Goal: Task Accomplishment & Management: Use online tool/utility

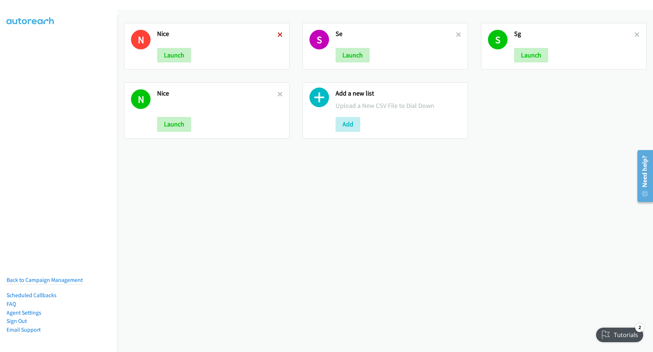
click at [280, 34] on icon at bounding box center [280, 35] width 5 height 5
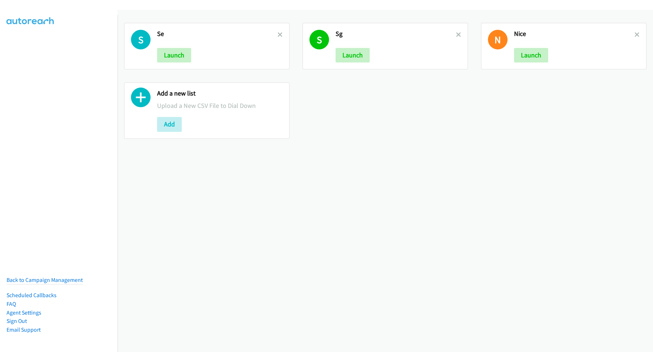
click at [279, 35] on icon at bounding box center [280, 35] width 5 height 5
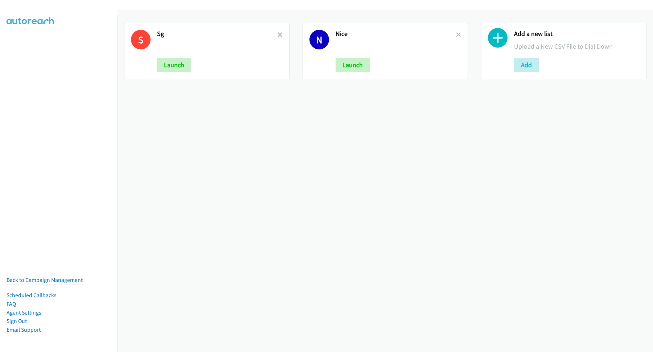
click at [279, 35] on icon at bounding box center [280, 35] width 5 height 5
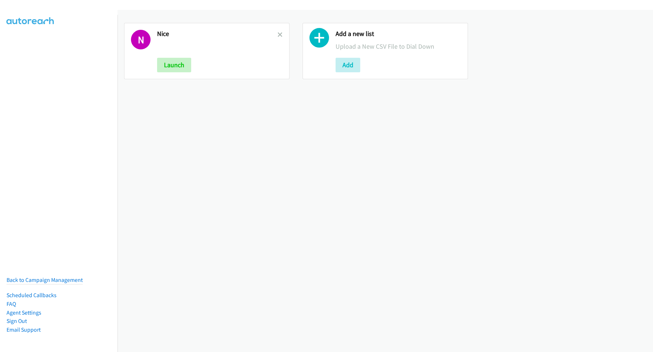
click at [279, 35] on icon at bounding box center [280, 35] width 5 height 5
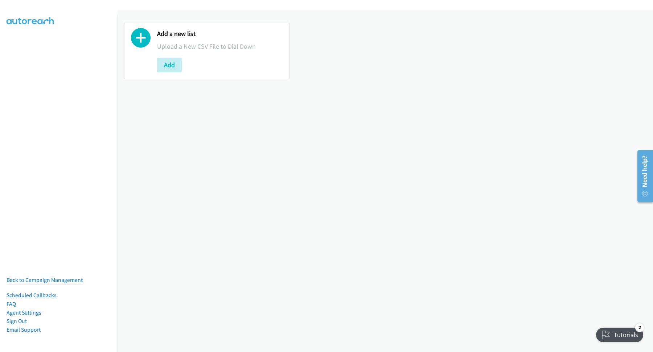
drag, startPoint x: 236, startPoint y: 226, endPoint x: 241, endPoint y: 215, distance: 12.7
click at [238, 223] on div "Add a new list Upload a New CSV File to Dial Down Add" at bounding box center [386, 181] width 536 height 342
click at [172, 66] on button "Add" at bounding box center [169, 65] width 25 height 15
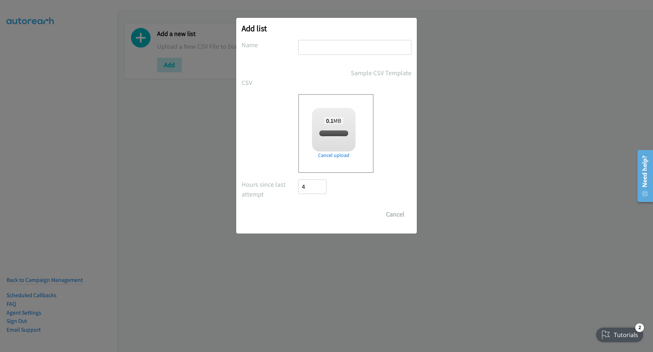
click at [369, 47] on input "text" at bounding box center [354, 47] width 113 height 15
type input "S"
checkbox input "true"
type input "SE"
click at [324, 215] on input "Save List" at bounding box center [317, 214] width 38 height 15
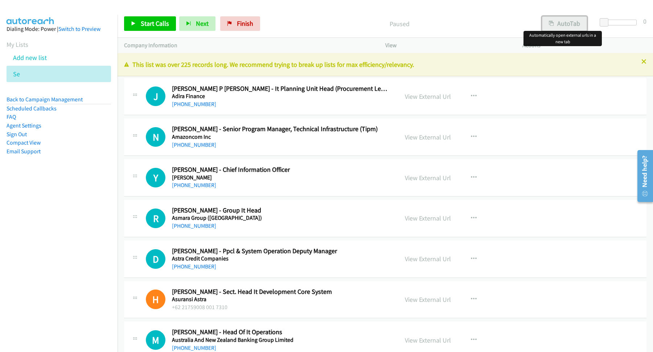
click at [557, 21] on button "AutoTab" at bounding box center [564, 23] width 45 height 15
click at [165, 22] on span "Start Calls" at bounding box center [155, 23] width 28 height 8
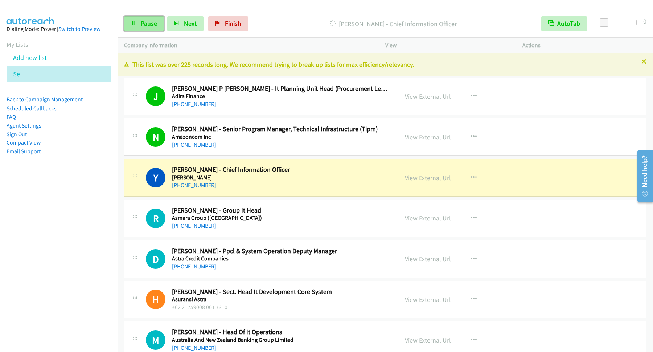
click at [130, 18] on link "Pause" at bounding box center [144, 23] width 40 height 15
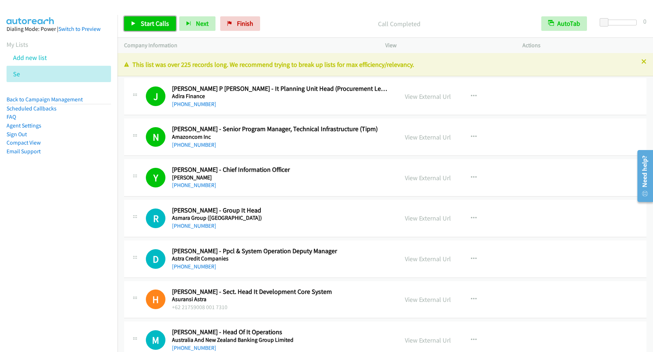
click at [169, 24] on span "Start Calls" at bounding box center [155, 23] width 28 height 8
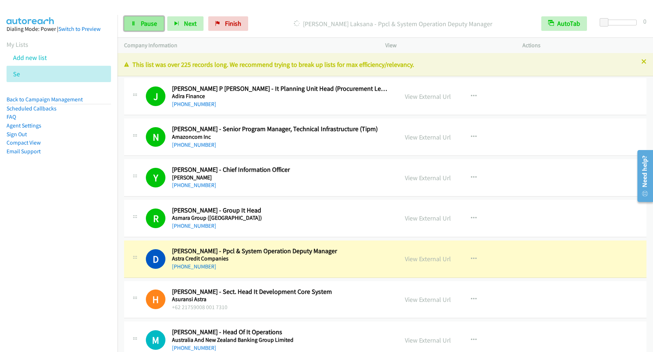
click at [147, 25] on span "Pause" at bounding box center [149, 23] width 16 height 8
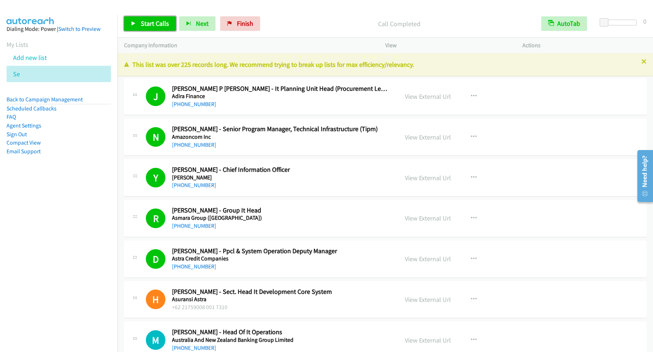
click at [173, 20] on link "Start Calls" at bounding box center [150, 23] width 52 height 15
click at [148, 32] on div "Start Calls Pause Next Finish Dialing Altos Pebrianto - Avp And Head Of It Auto…" at bounding box center [386, 24] width 536 height 28
click at [154, 21] on span "Pause" at bounding box center [149, 23] width 16 height 8
click at [151, 25] on span "Start Calls" at bounding box center [155, 23] width 28 height 8
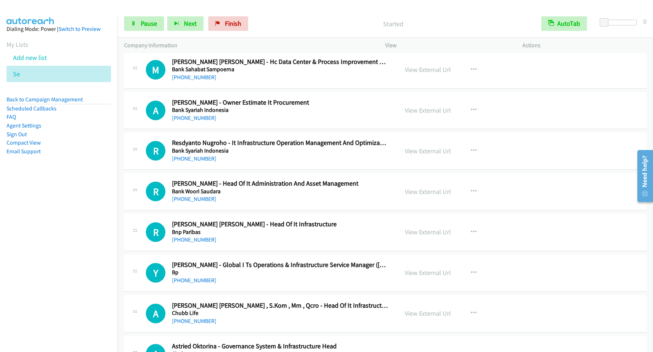
scroll to position [294, 0]
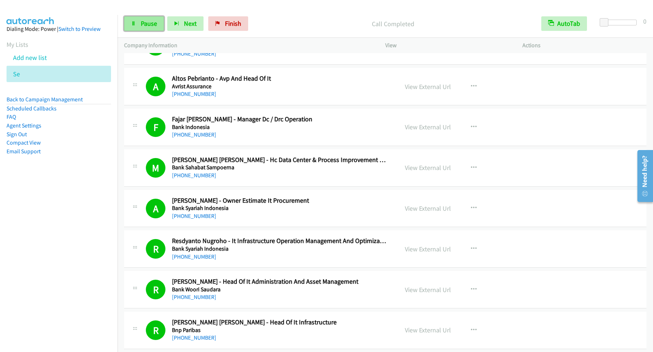
click at [154, 27] on span "Pause" at bounding box center [149, 23] width 16 height 8
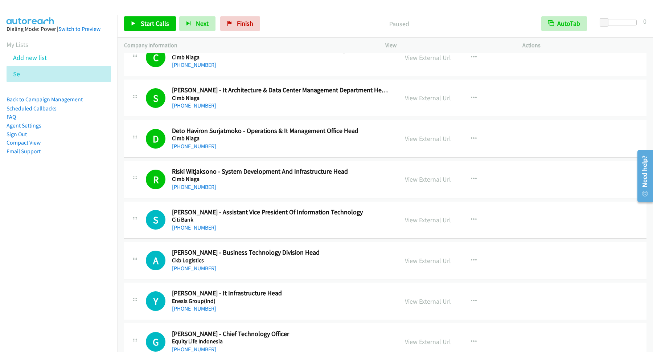
scroll to position [1176, 0]
click at [151, 24] on span "Start Calls" at bounding box center [155, 23] width 28 height 8
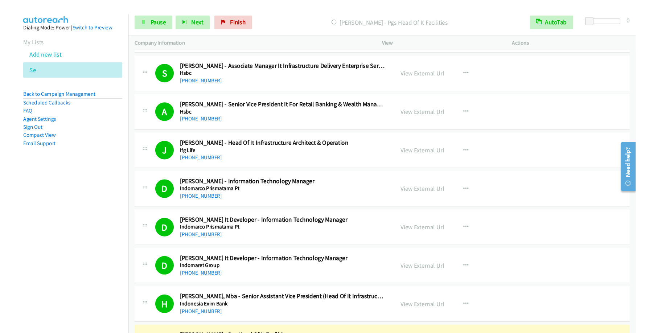
scroll to position [1960, 0]
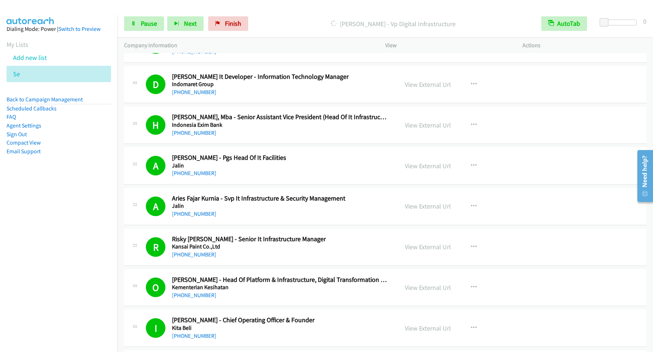
click at [258, 25] on div "Dialing Mohammad Arief Iqbal - Vp Digital Infrastructure" at bounding box center [392, 23] width 283 height 15
click at [363, 24] on p "Dialing Mohammad Arief Iqbal - Vp Digital Infrastructure" at bounding box center [393, 24] width 270 height 10
copy p "Mohammad"
drag, startPoint x: 44, startPoint y: 234, endPoint x: 51, endPoint y: 232, distance: 7.4
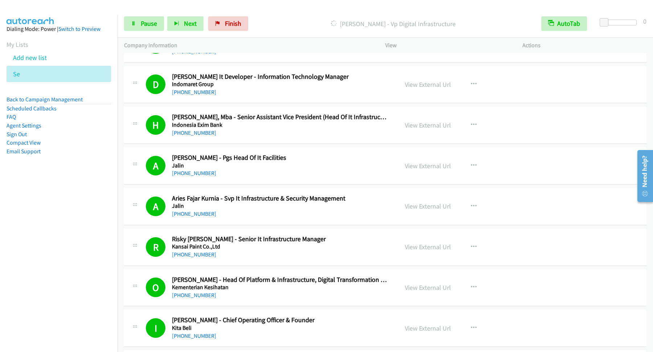
click at [44, 233] on nav "Dialing Mode: Power | Switch to Preview My Lists Add new list Se Back to Campai…" at bounding box center [59, 191] width 118 height 352
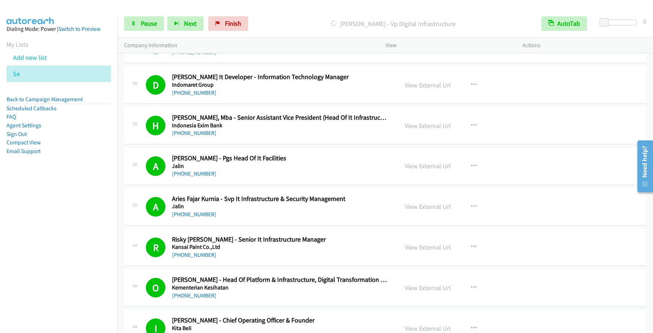
scroll to position [2543, 0]
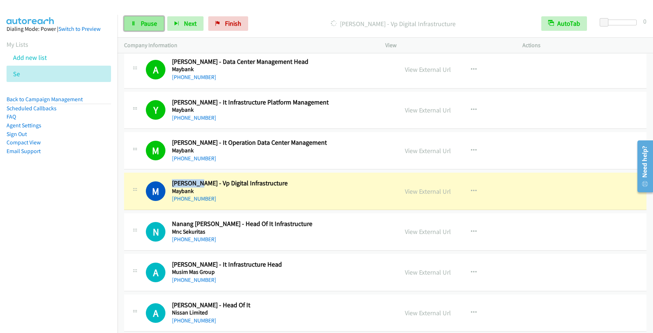
click at [151, 24] on span "Pause" at bounding box center [149, 23] width 16 height 8
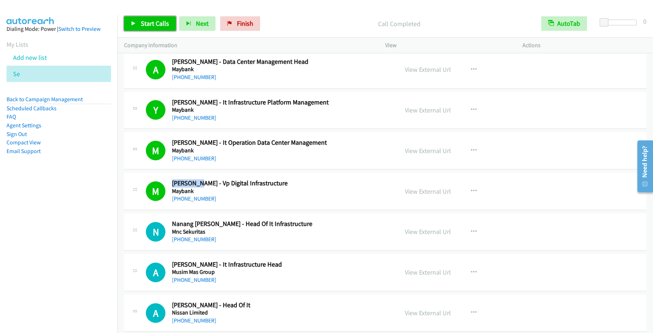
click at [150, 23] on span "Start Calls" at bounding box center [155, 23] width 28 height 8
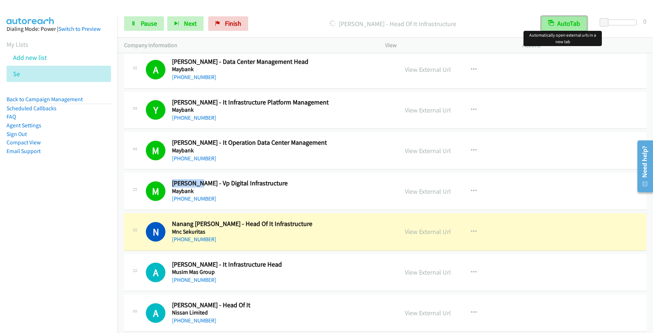
click at [568, 24] on button "AutoTab" at bounding box center [564, 23] width 46 height 15
click at [566, 27] on button "AutoTab" at bounding box center [564, 23] width 45 height 15
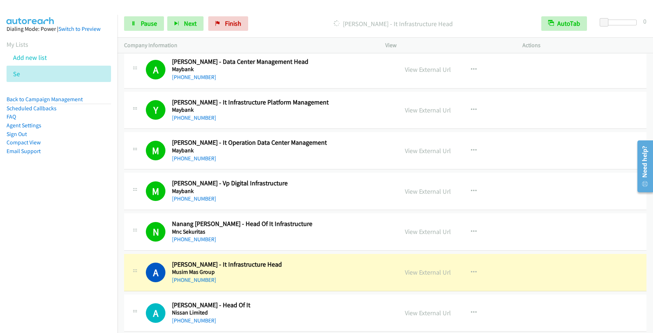
click at [157, 32] on div "Start Calls Pause Next Finish Dialing Amin Suparjo - It Infrastructure Head Aut…" at bounding box center [386, 24] width 536 height 28
click at [156, 22] on span "Pause" at bounding box center [149, 23] width 16 height 8
click at [72, 248] on nav "Dialing Mode: Power | Switch to Preview My Lists Add new list Se Back to Campai…" at bounding box center [59, 181] width 118 height 333
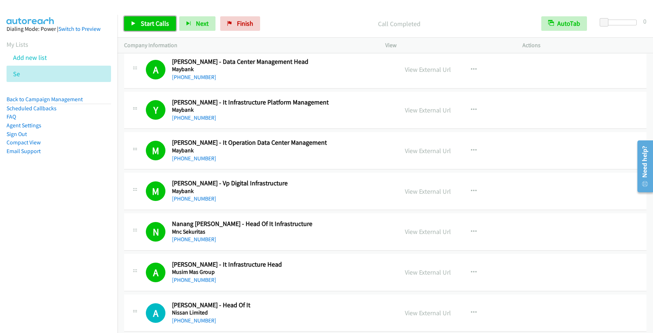
click at [164, 30] on link "Start Calls" at bounding box center [150, 23] width 52 height 15
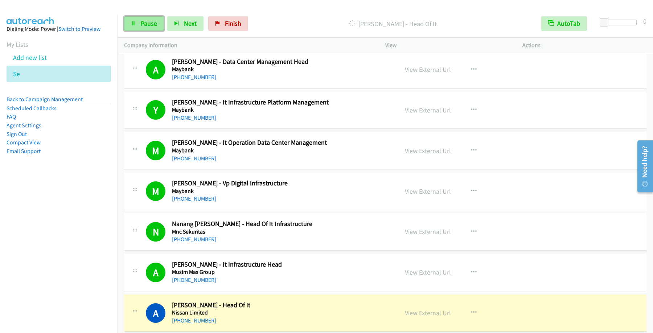
click at [136, 22] on icon at bounding box center [133, 23] width 5 height 5
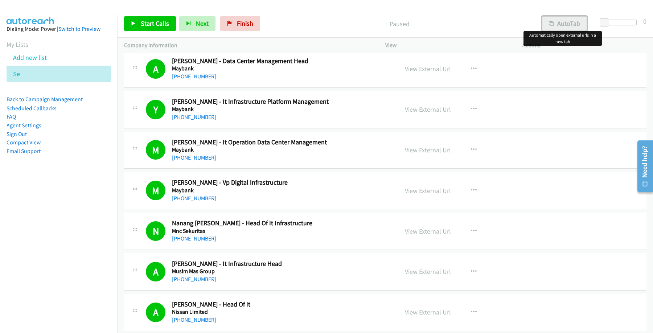
click at [543, 22] on button "AutoTab" at bounding box center [564, 23] width 45 height 15
click at [161, 29] on link "Start Calls" at bounding box center [150, 23] width 52 height 15
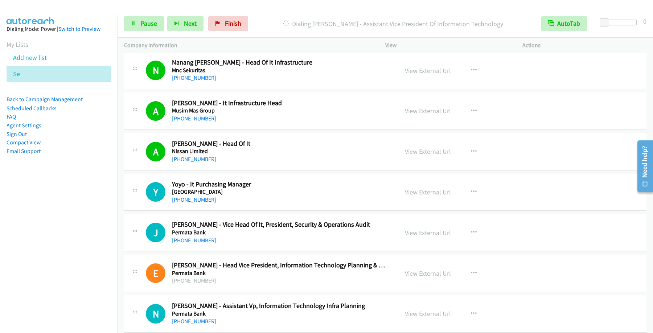
scroll to position [2641, 0]
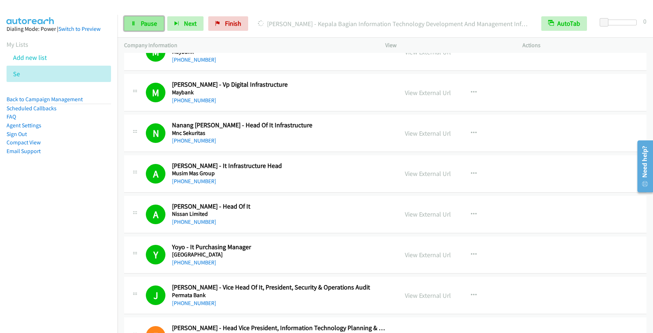
click at [142, 22] on span "Pause" at bounding box center [149, 23] width 16 height 8
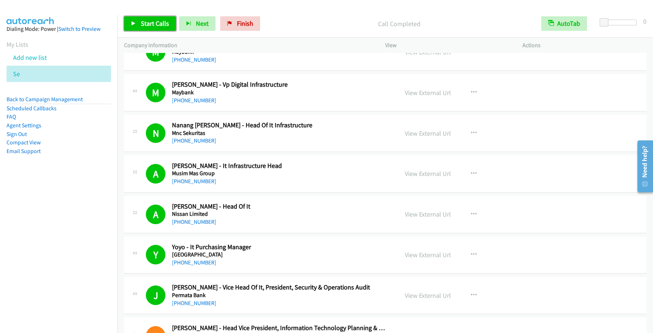
click at [169, 23] on span "Start Calls" at bounding box center [155, 23] width 28 height 8
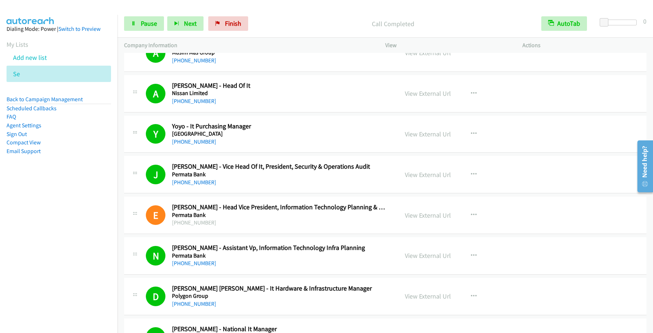
scroll to position [2837, 0]
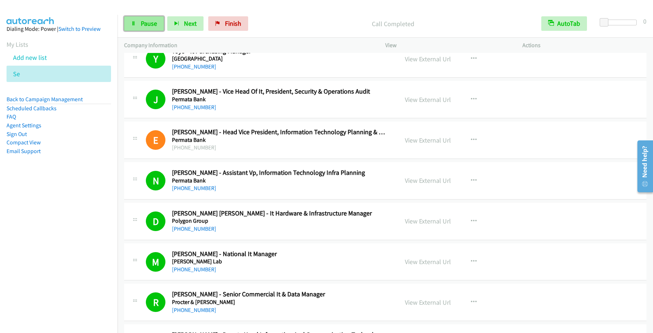
click at [147, 24] on span "Pause" at bounding box center [149, 23] width 16 height 8
click at [157, 22] on span "Start Calls" at bounding box center [155, 23] width 28 height 8
click at [139, 29] on link "Pause" at bounding box center [144, 23] width 40 height 15
click at [157, 32] on div "Start Calls Pause Next Finish Call Completed AutoTab AutoTab 0" at bounding box center [386, 24] width 536 height 28
click at [156, 27] on span "Start Calls" at bounding box center [155, 23] width 28 height 8
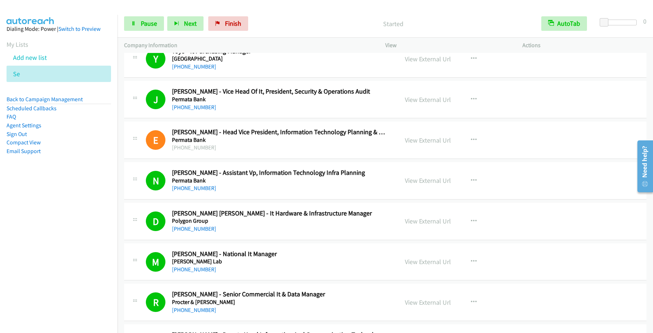
click at [212, 315] on div "+62 21 57981253" at bounding box center [280, 310] width 216 height 9
click at [155, 25] on span "Pause" at bounding box center [149, 23] width 16 height 8
click at [60, 99] on link "Back to Campaign Management" at bounding box center [45, 99] width 76 height 7
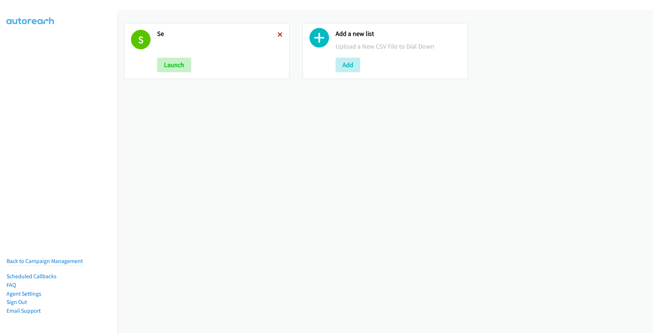
click at [279, 36] on icon at bounding box center [280, 35] width 5 height 5
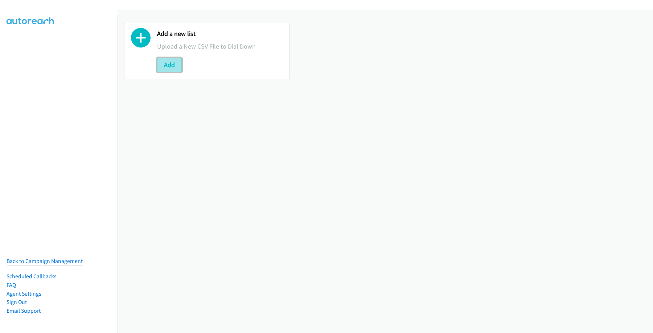
click at [168, 65] on button "Add" at bounding box center [169, 65] width 25 height 15
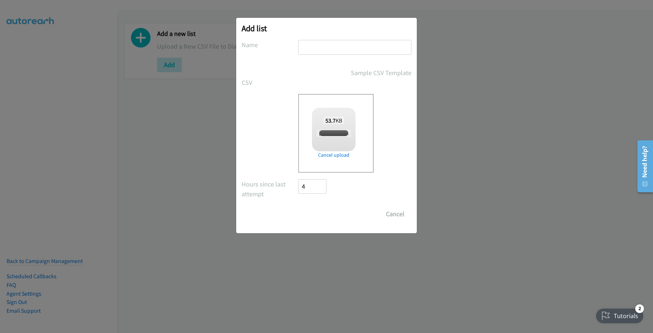
checkbox input "true"
click at [343, 42] on input "text" at bounding box center [354, 47] width 113 height 15
type input "splunk"
click at [331, 215] on input "Save List" at bounding box center [317, 214] width 38 height 15
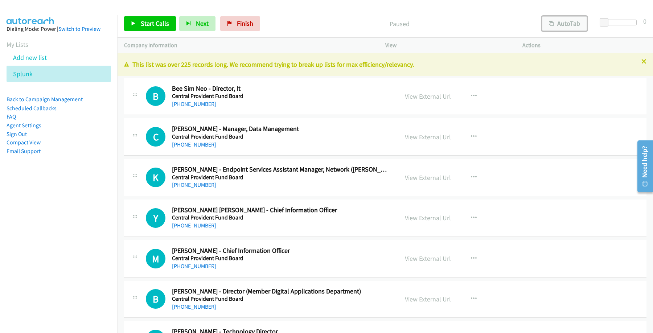
click at [565, 22] on button "AutoTab" at bounding box center [564, 23] width 45 height 15
click at [158, 22] on span "Start Calls" at bounding box center [155, 23] width 28 height 8
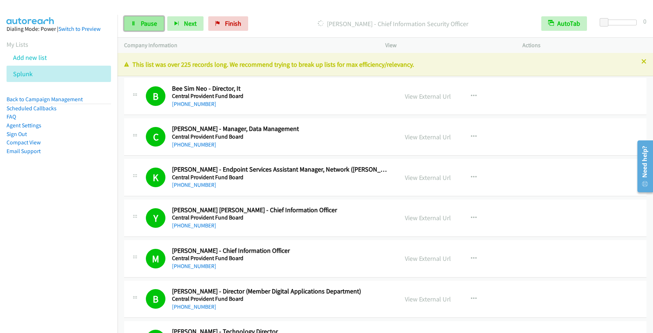
click at [151, 28] on span "Pause" at bounding box center [149, 23] width 16 height 8
click at [145, 23] on span "Start Calls" at bounding box center [155, 23] width 28 height 8
drag, startPoint x: 145, startPoint y: 22, endPoint x: 151, endPoint y: 30, distance: 10.1
click at [145, 22] on span "Pause" at bounding box center [149, 23] width 16 height 8
click at [148, 25] on span "Start Calls" at bounding box center [155, 23] width 28 height 8
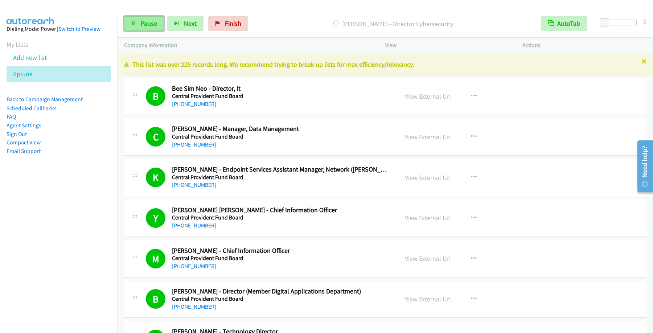
click at [156, 29] on link "Pause" at bounding box center [144, 23] width 40 height 15
click at [155, 23] on span "Start Calls" at bounding box center [155, 23] width 28 height 8
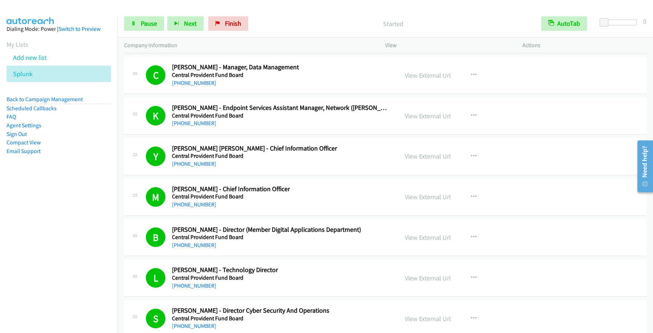
scroll to position [98, 0]
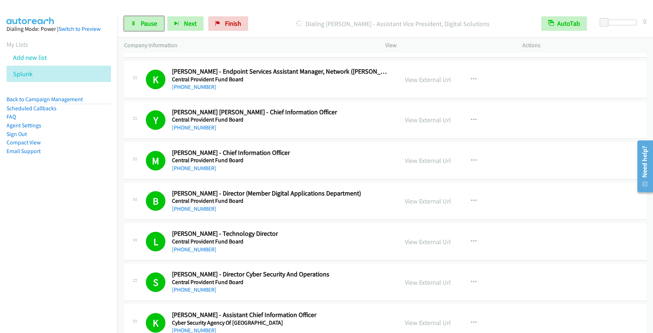
drag, startPoint x: 148, startPoint y: 21, endPoint x: 179, endPoint y: 44, distance: 38.5
click at [149, 21] on span "Pause" at bounding box center [149, 23] width 16 height 8
click at [160, 22] on span "Start Calls" at bounding box center [155, 23] width 28 height 8
click at [150, 29] on link "Pause" at bounding box center [144, 23] width 40 height 15
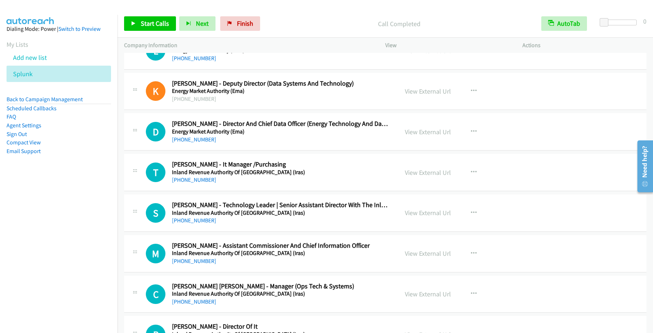
scroll to position [2058, 0]
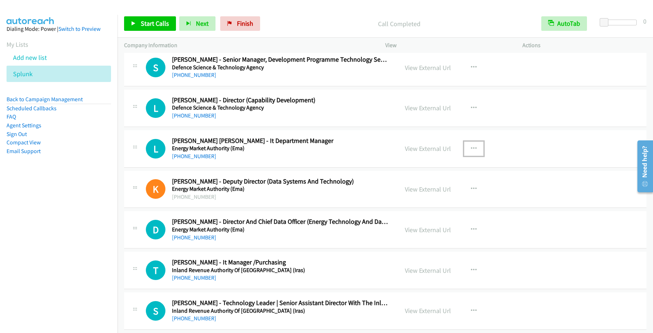
click at [478, 155] on button "button" at bounding box center [474, 149] width 20 height 15
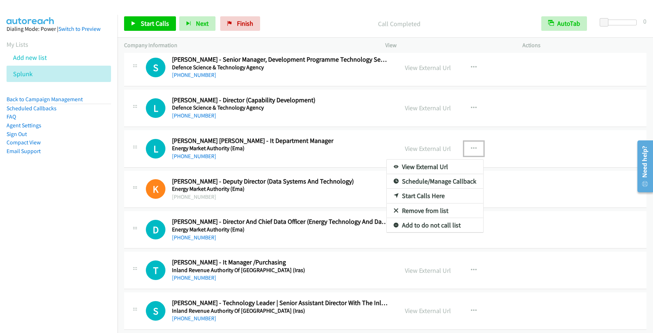
click at [418, 201] on link "Start Calls Here" at bounding box center [435, 196] width 97 height 15
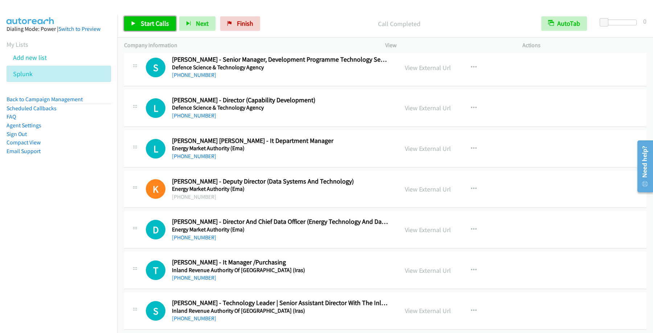
click at [156, 25] on span "Start Calls" at bounding box center [155, 23] width 28 height 8
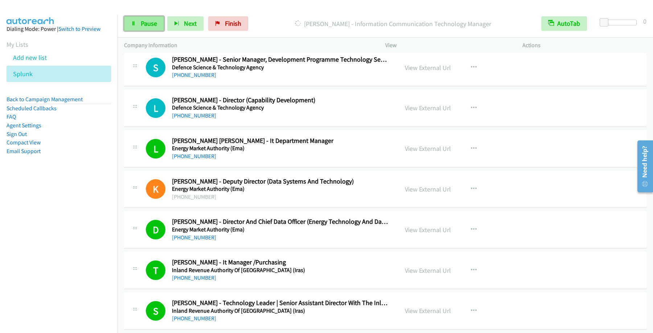
click at [144, 21] on span "Pause" at bounding box center [149, 23] width 16 height 8
click at [158, 24] on span "Start Calls" at bounding box center [155, 23] width 28 height 8
click at [138, 22] on link "Pause" at bounding box center [144, 23] width 40 height 15
click at [148, 20] on span "Start Calls" at bounding box center [155, 23] width 28 height 8
click at [139, 23] on link "Pause" at bounding box center [144, 23] width 40 height 15
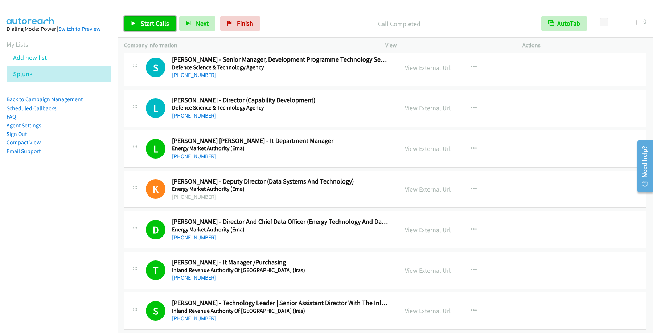
click at [143, 21] on span "Start Calls" at bounding box center [155, 23] width 28 height 8
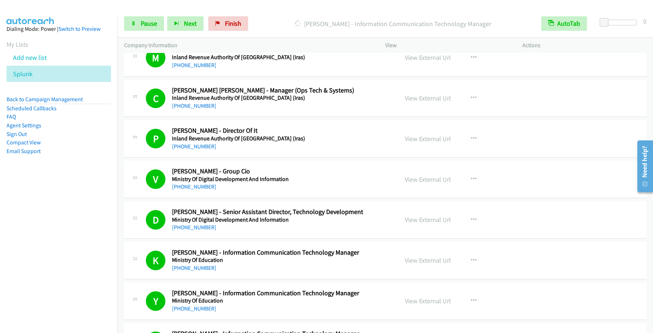
scroll to position [2646, 0]
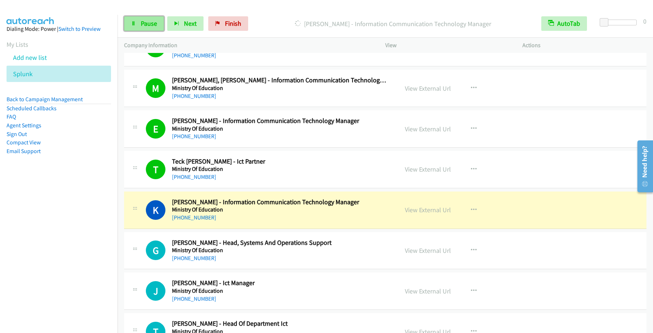
click at [151, 26] on span "Pause" at bounding box center [149, 23] width 16 height 8
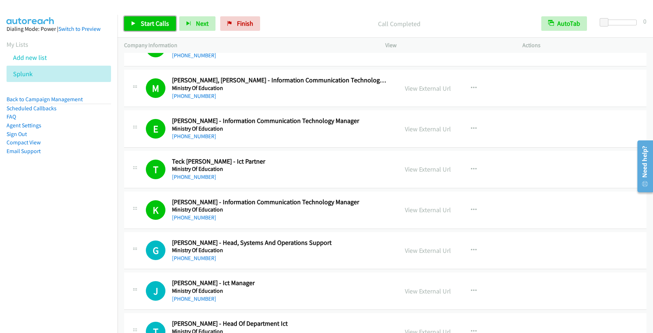
click at [154, 22] on span "Start Calls" at bounding box center [155, 23] width 28 height 8
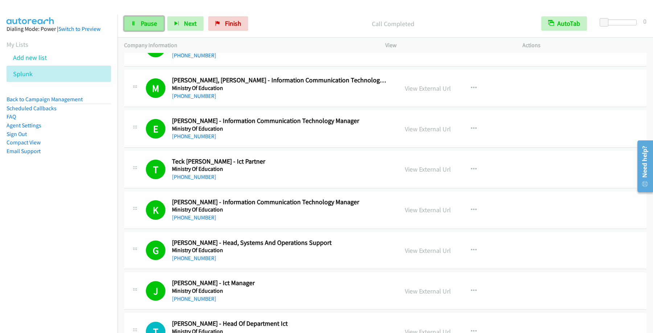
click at [147, 21] on span "Pause" at bounding box center [149, 23] width 16 height 8
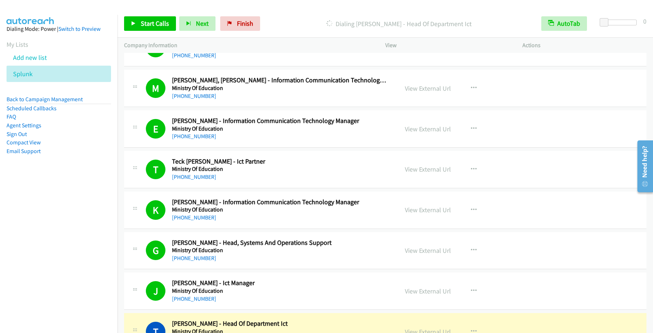
scroll to position [2744, 0]
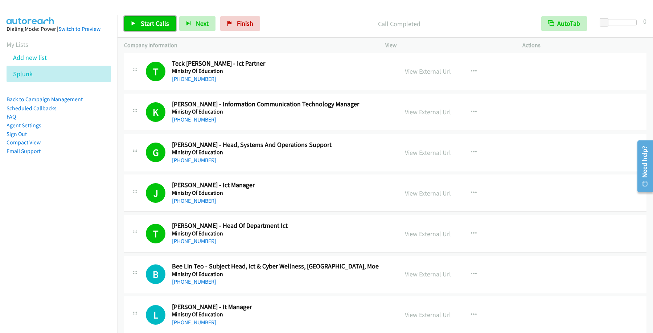
click at [158, 21] on span "Start Calls" at bounding box center [155, 23] width 28 height 8
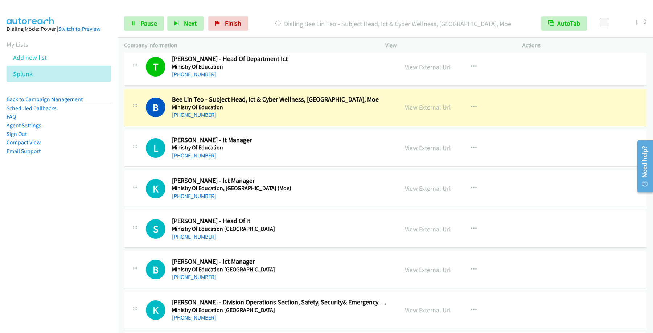
scroll to position [2940, 0]
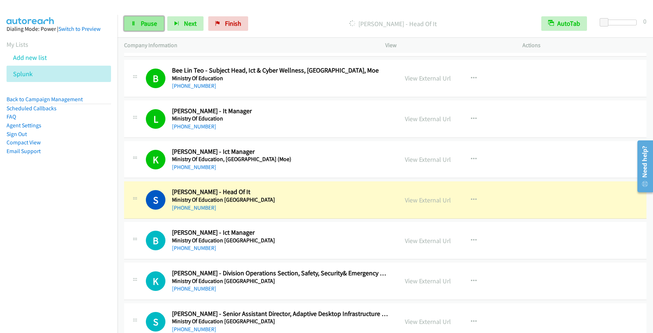
click at [147, 30] on link "Pause" at bounding box center [144, 23] width 40 height 15
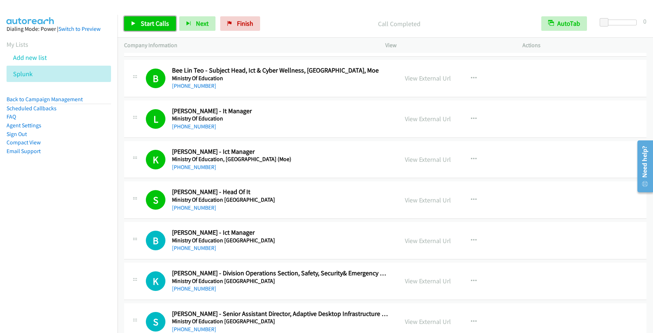
click at [161, 24] on span "Start Calls" at bounding box center [155, 23] width 28 height 8
click at [151, 24] on span "Pause" at bounding box center [149, 23] width 16 height 8
click at [146, 23] on span "Start Calls" at bounding box center [155, 23] width 28 height 8
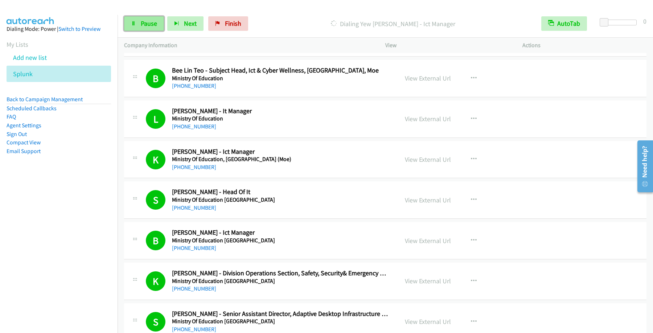
click at [145, 29] on link "Pause" at bounding box center [144, 23] width 40 height 15
click at [148, 26] on span "Start Calls" at bounding box center [155, 23] width 28 height 8
click at [156, 29] on link "Pause" at bounding box center [144, 23] width 40 height 15
click at [148, 20] on span "Start Calls" at bounding box center [155, 23] width 28 height 8
click at [157, 27] on span "Pause" at bounding box center [149, 23] width 16 height 8
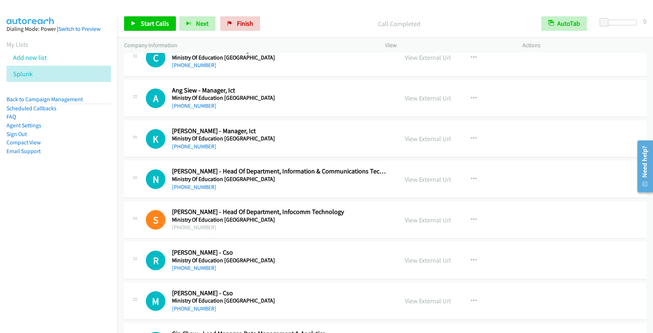
scroll to position [5683, 0]
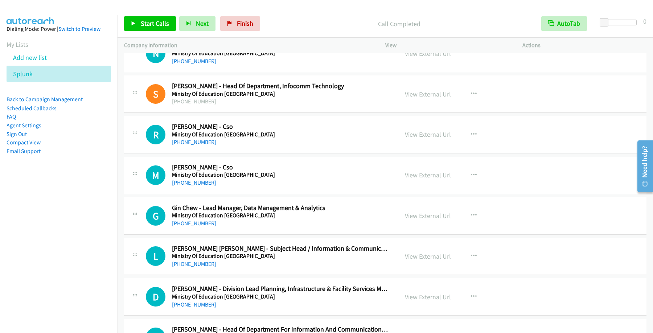
click at [310, 22] on p "Call Completed" at bounding box center [399, 24] width 258 height 10
click at [55, 98] on link "Back to Campaign Management" at bounding box center [45, 99] width 76 height 7
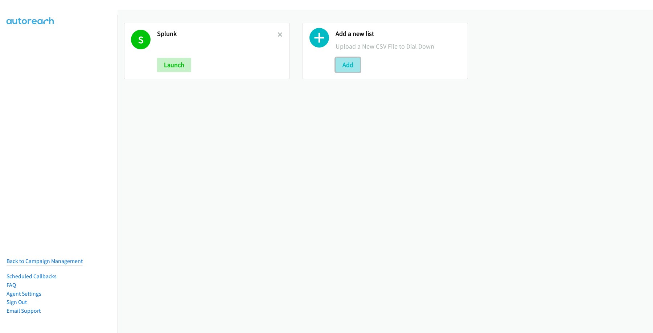
click at [348, 63] on button "Add" at bounding box center [348, 65] width 25 height 15
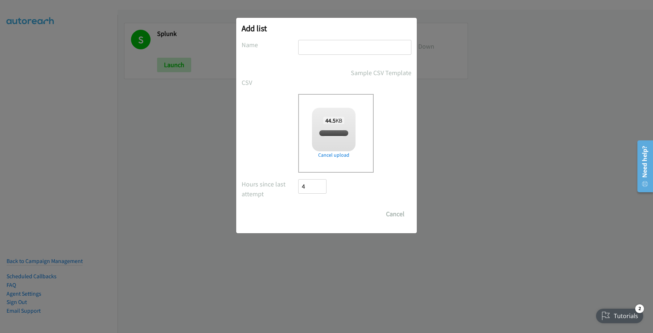
checkbox input "true"
click at [341, 50] on input "text" at bounding box center [354, 47] width 113 height 15
type input "LOC"
click at [327, 213] on input "Save List" at bounding box center [317, 214] width 38 height 15
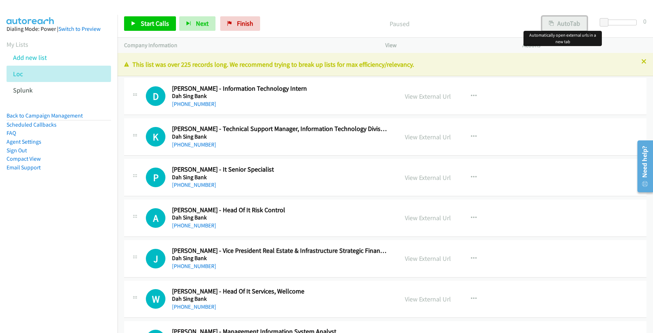
click at [566, 25] on button "AutoTab" at bounding box center [564, 23] width 45 height 15
click at [149, 23] on span "Start Calls" at bounding box center [155, 23] width 28 height 8
click at [549, 25] on icon "button" at bounding box center [551, 23] width 5 height 5
click at [164, 25] on span "Start Calls" at bounding box center [155, 23] width 28 height 8
click at [576, 23] on button "AutoTab" at bounding box center [564, 23] width 45 height 15
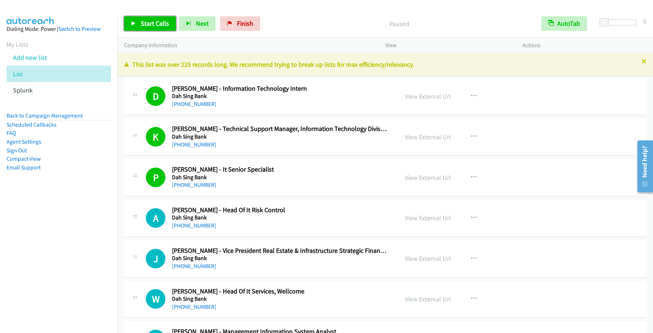
click at [156, 28] on link "Start Calls" at bounding box center [150, 23] width 52 height 15
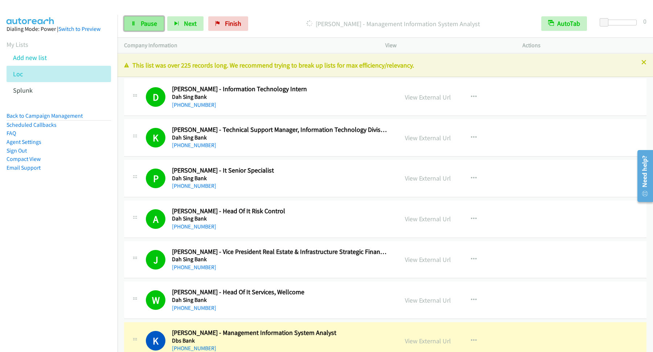
click at [147, 21] on span "Pause" at bounding box center [149, 23] width 16 height 8
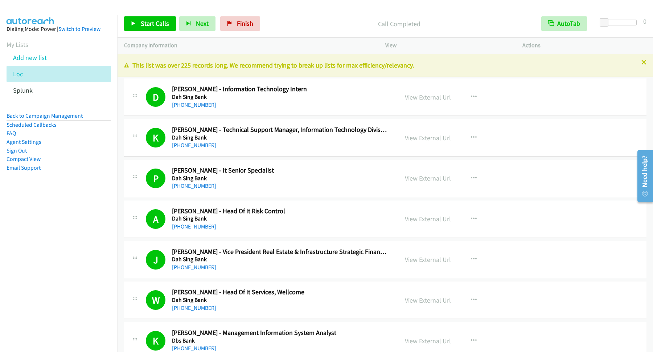
scroll to position [294, 0]
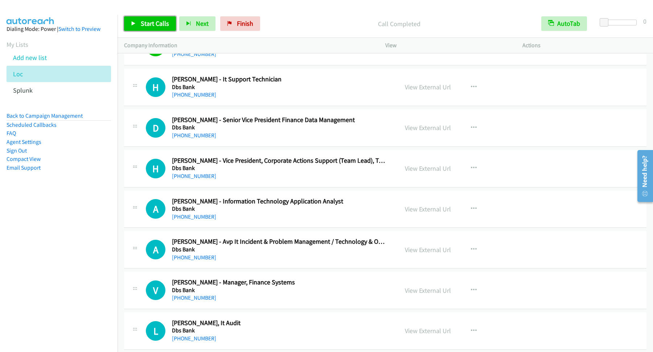
click at [160, 28] on span "Start Calls" at bounding box center [155, 23] width 28 height 8
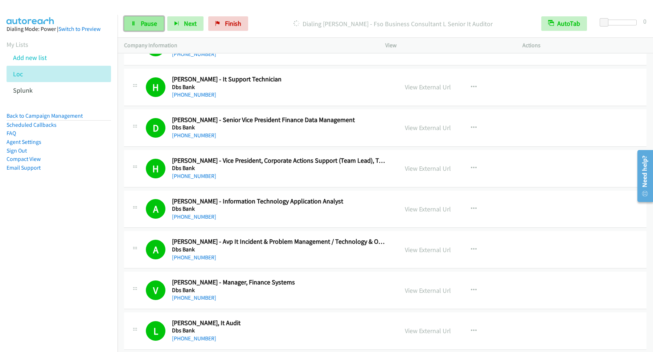
click at [159, 22] on link "Pause" at bounding box center [144, 23] width 40 height 15
click at [147, 24] on span "Start Calls" at bounding box center [155, 23] width 28 height 8
click at [153, 22] on span "Pause" at bounding box center [149, 23] width 16 height 8
click at [169, 21] on span "Start Calls" at bounding box center [155, 23] width 28 height 8
click at [142, 19] on link "Pause" at bounding box center [144, 23] width 40 height 15
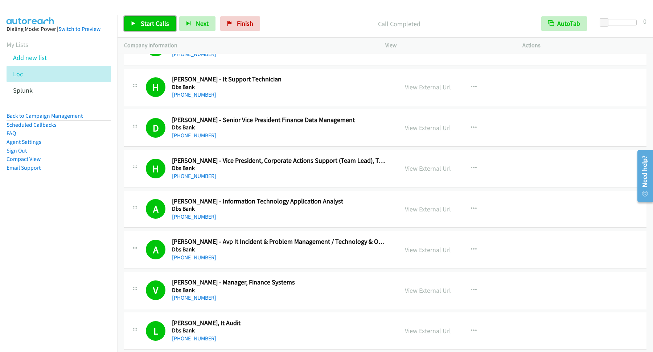
click at [155, 23] on span "Start Calls" at bounding box center [155, 23] width 28 height 8
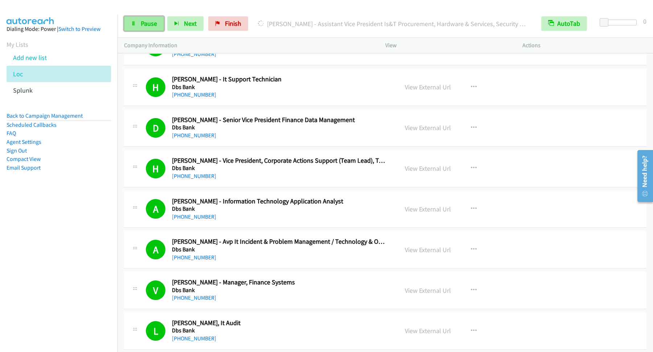
click at [149, 23] on span "Pause" at bounding box center [149, 23] width 16 height 8
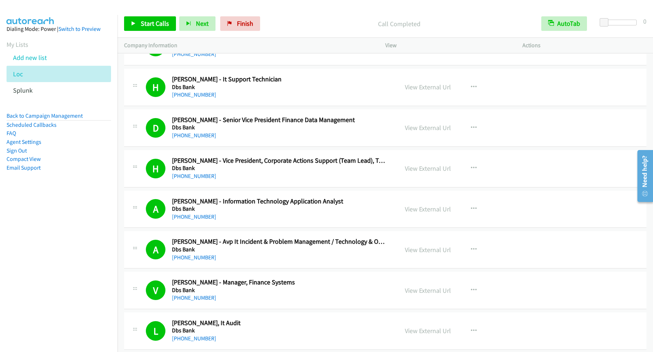
scroll to position [686, 0]
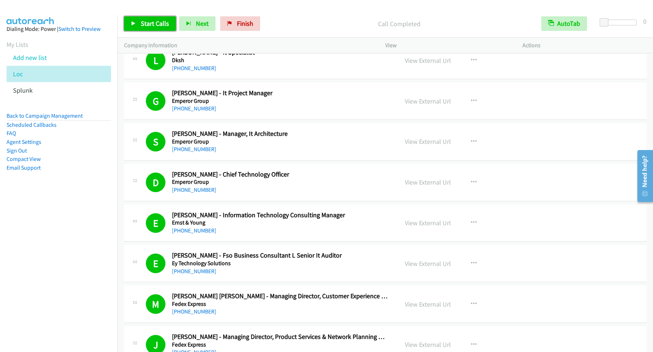
click at [144, 26] on span "Start Calls" at bounding box center [155, 23] width 28 height 8
click at [151, 29] on link "Pause" at bounding box center [144, 23] width 40 height 15
